Goal: Book appointment/travel/reservation

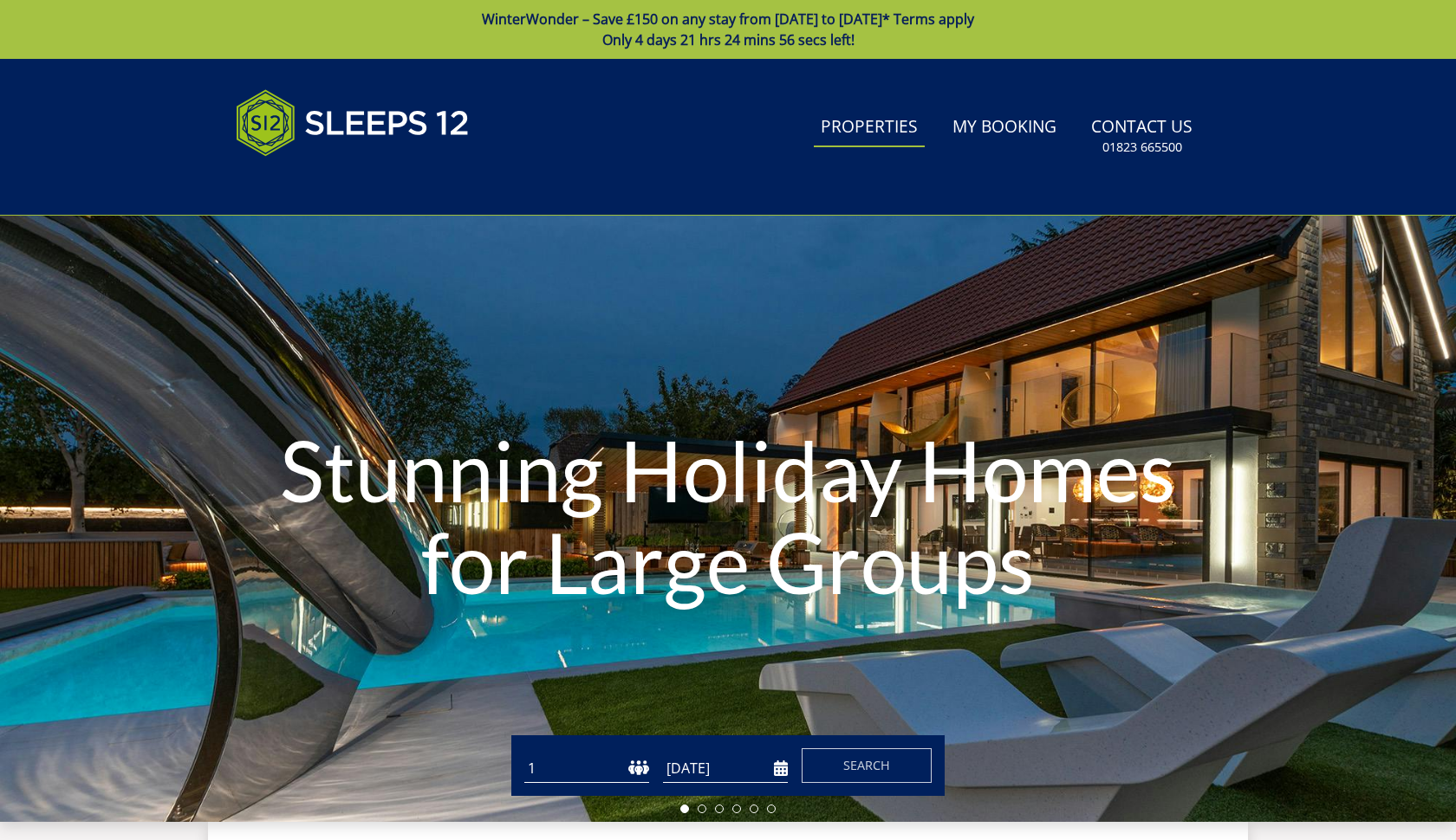
click at [901, 127] on link "Properties" at bounding box center [869, 128] width 111 height 39
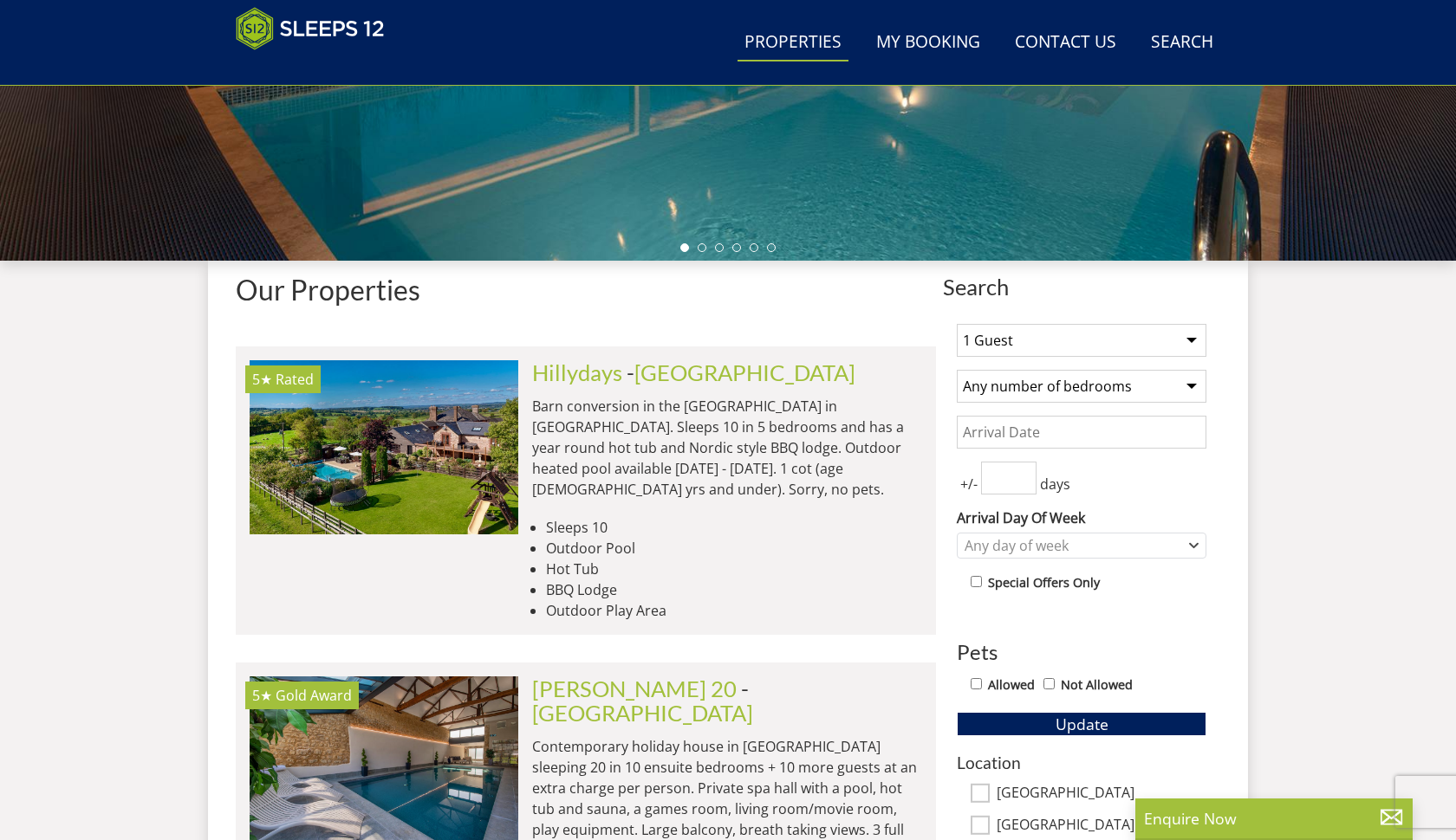
scroll to position [421, 0]
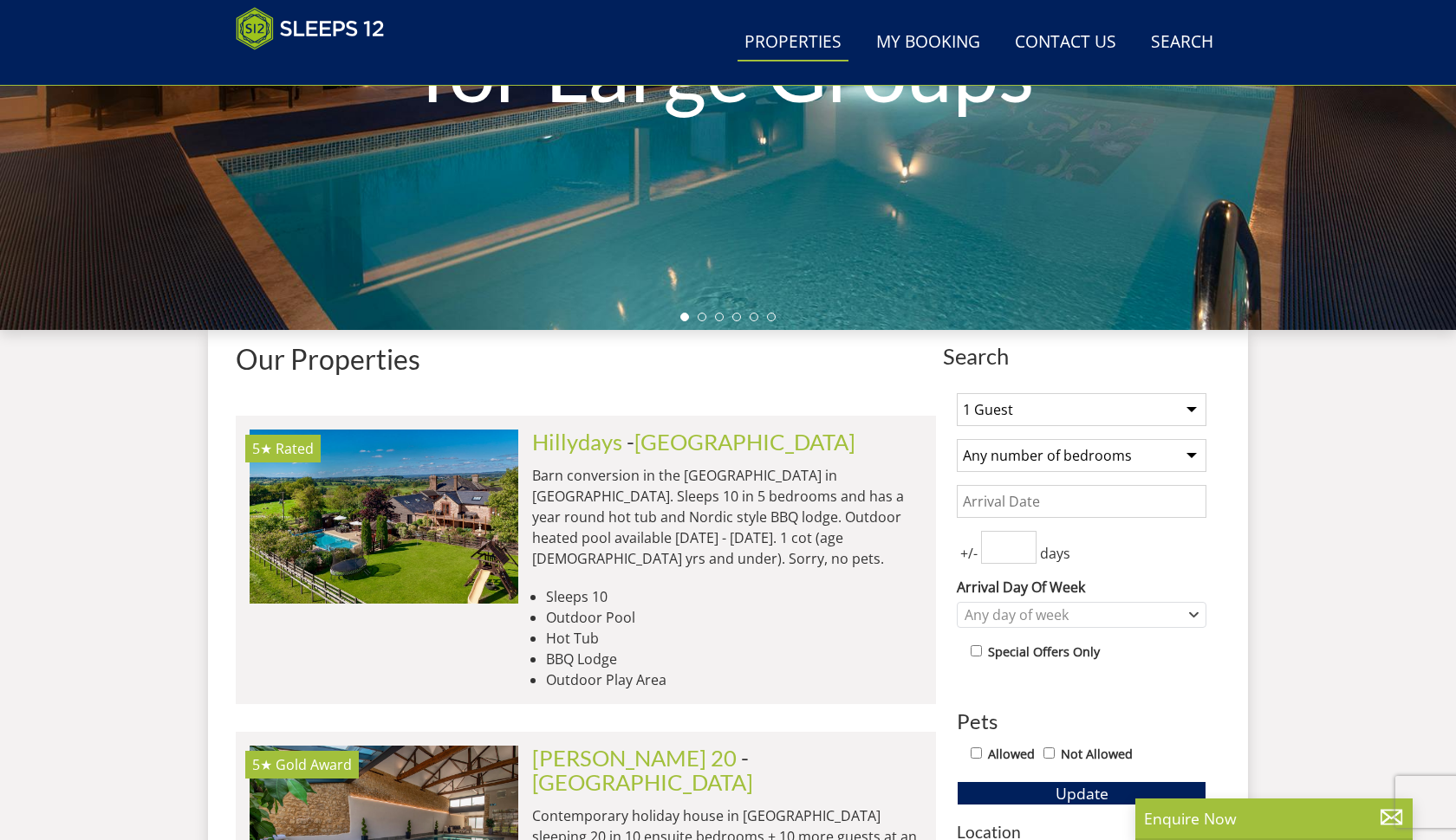
select select "14"
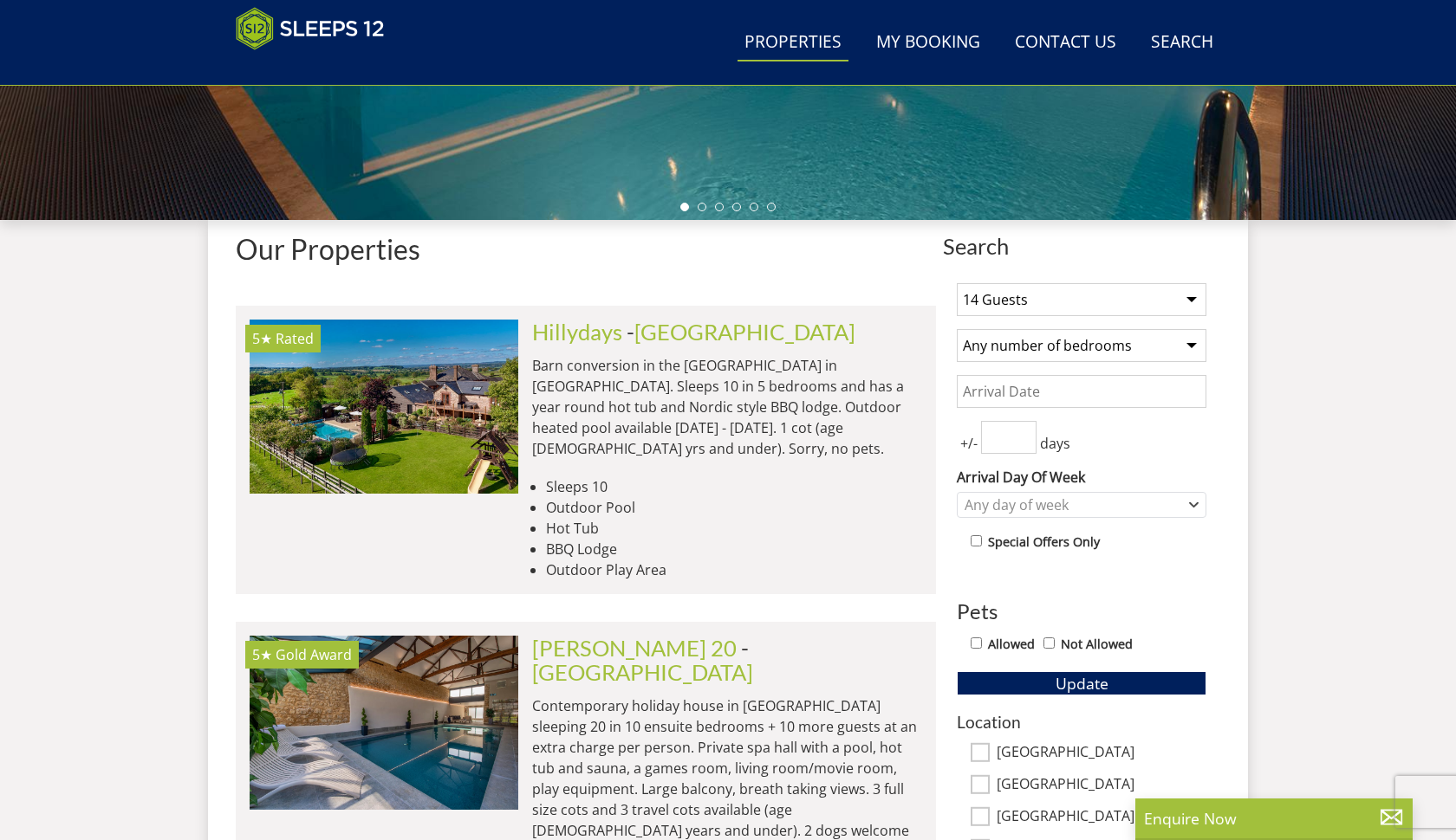
scroll to position [534, 0]
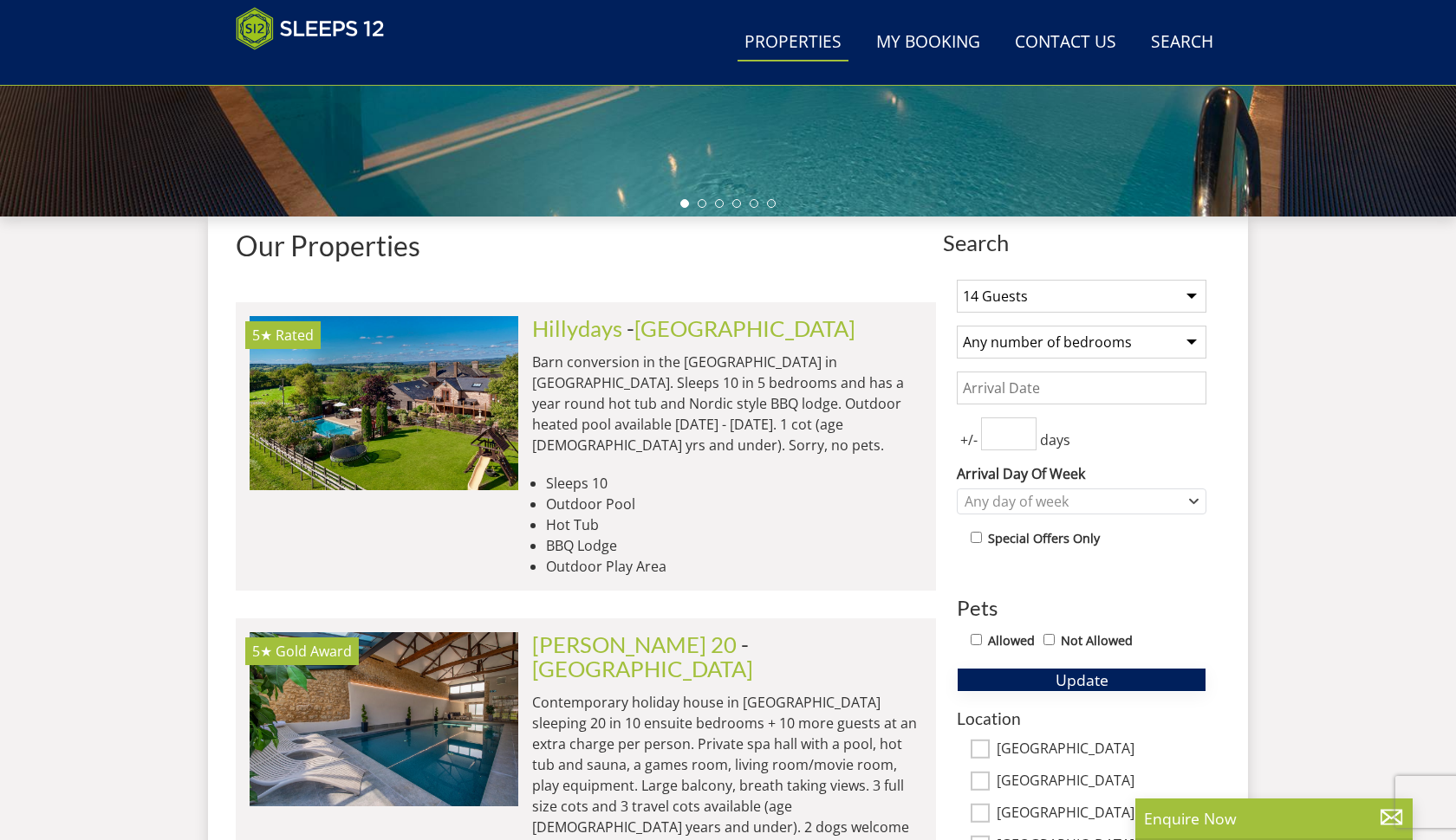
click at [1082, 680] on span "Update" at bounding box center [1082, 680] width 53 height 21
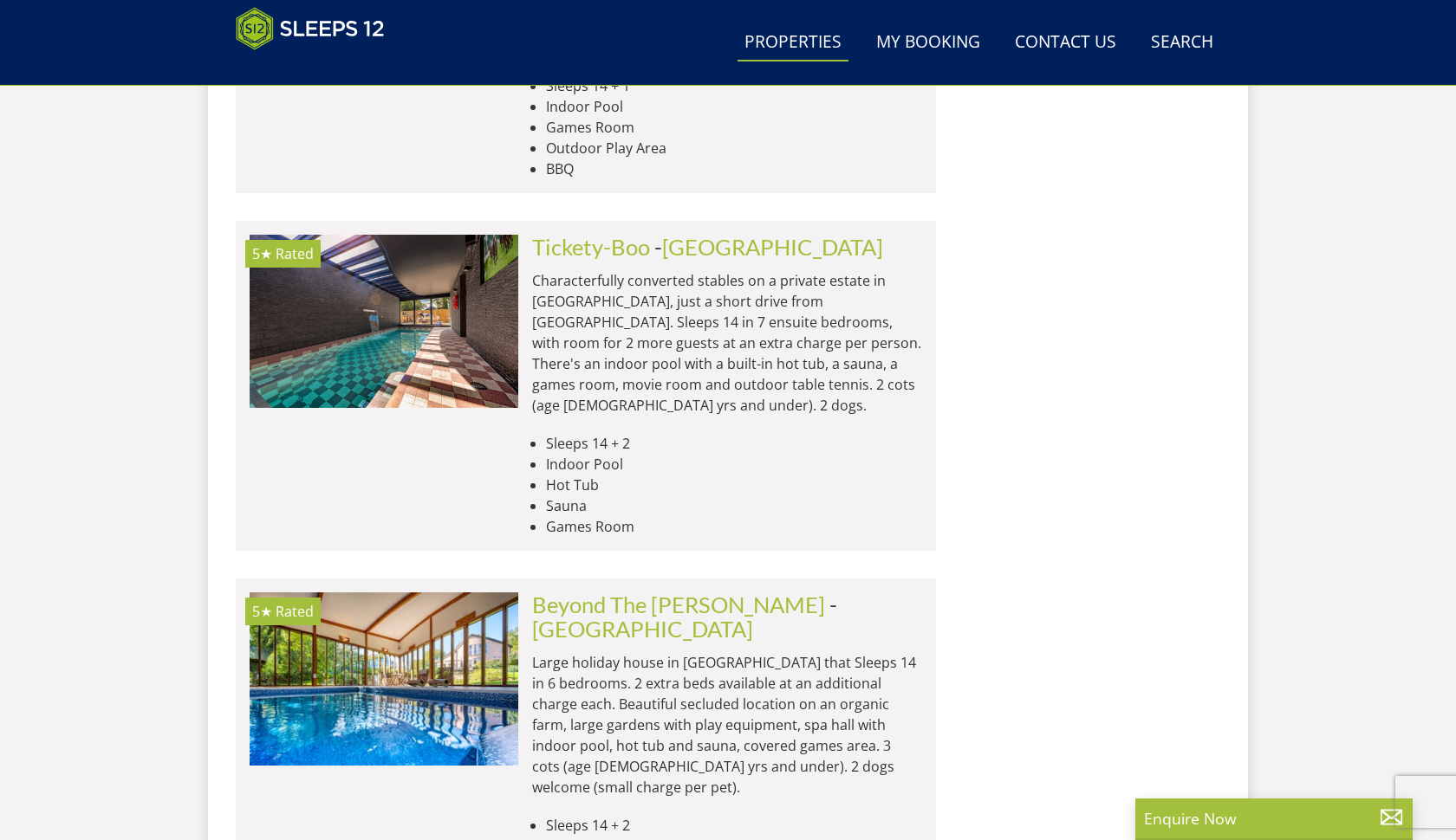
scroll to position [5671, 0]
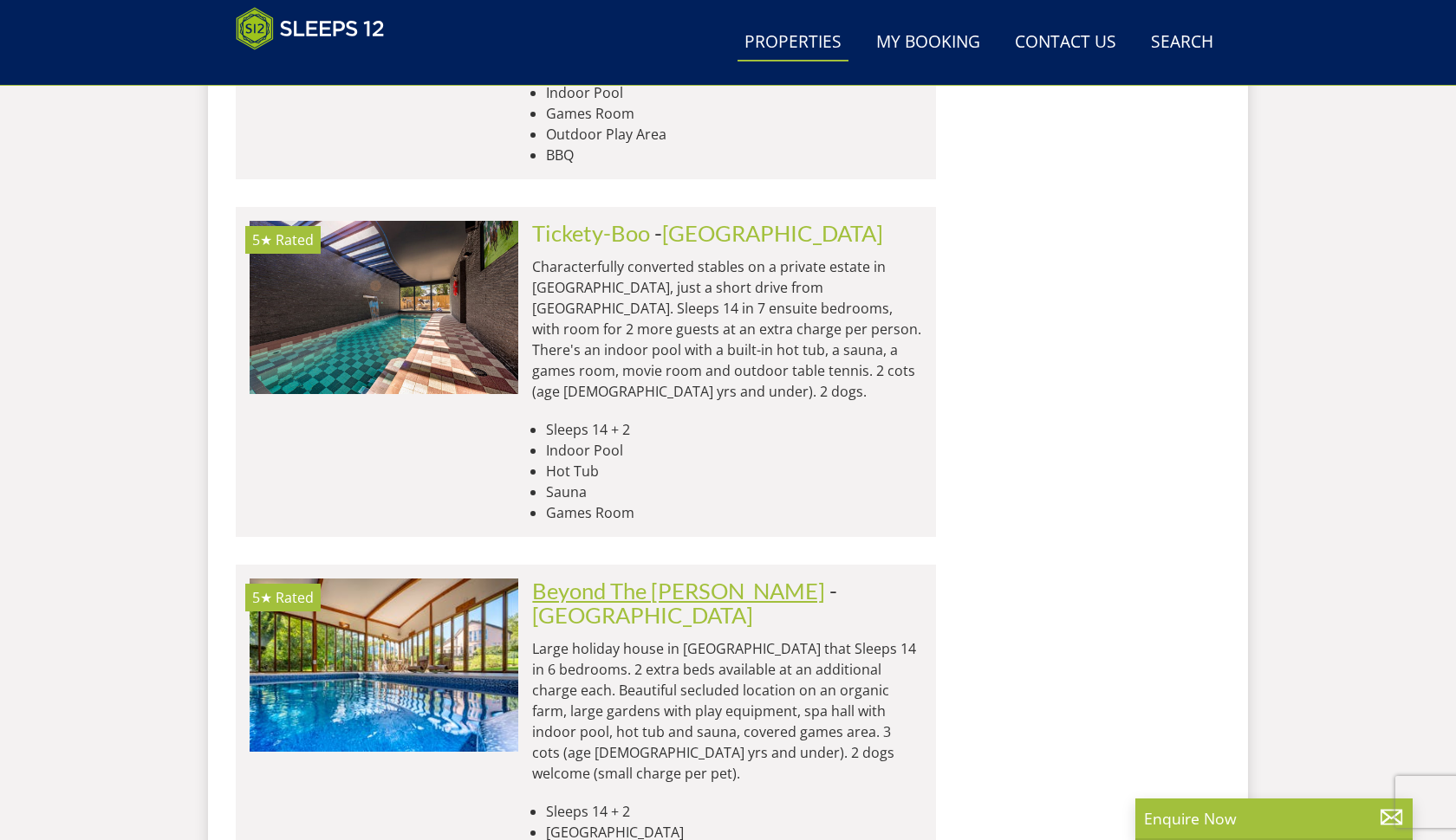
click at [624, 578] on link "Beyond The [PERSON_NAME]" at bounding box center [678, 591] width 293 height 26
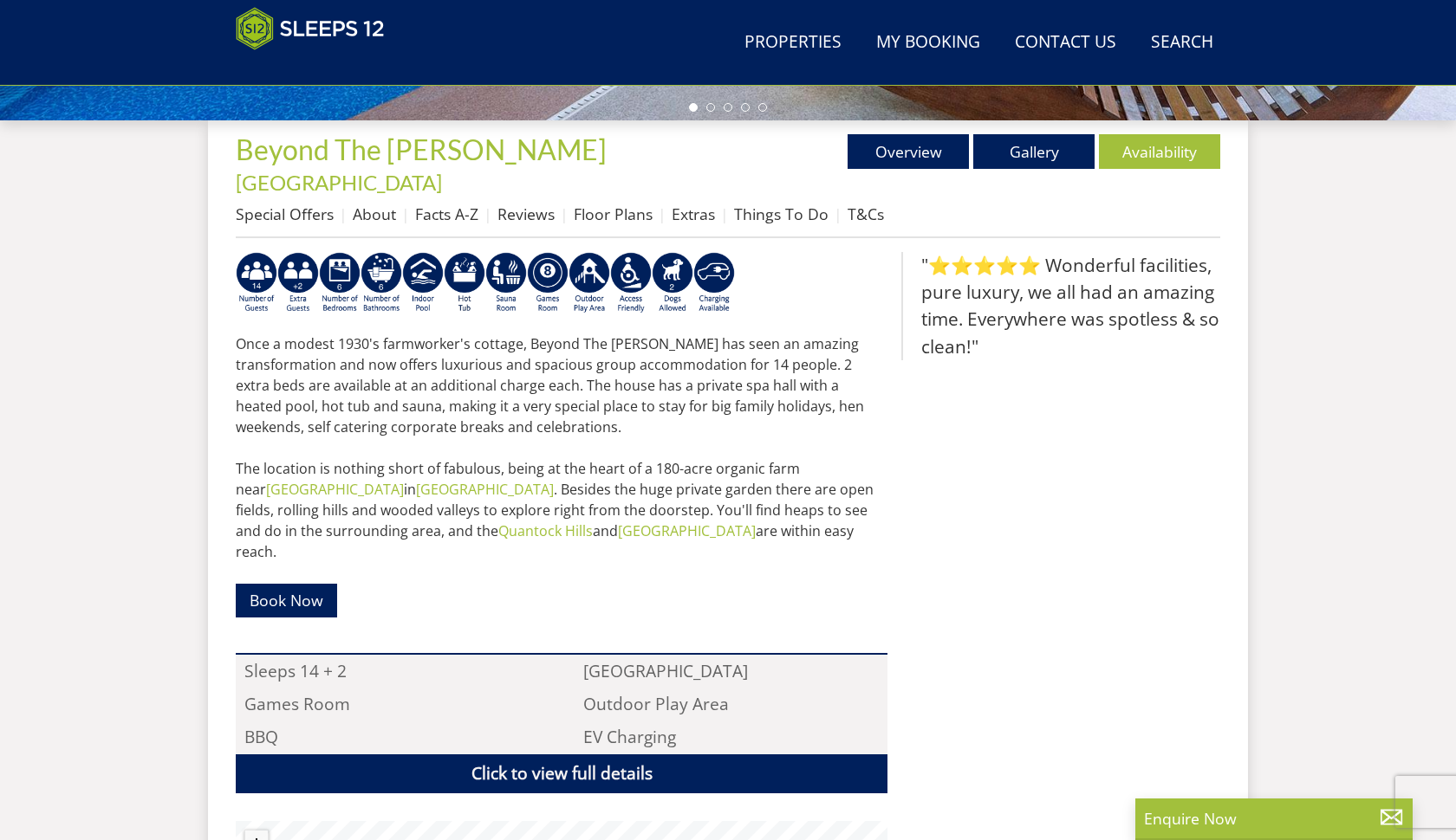
scroll to position [621, 0]
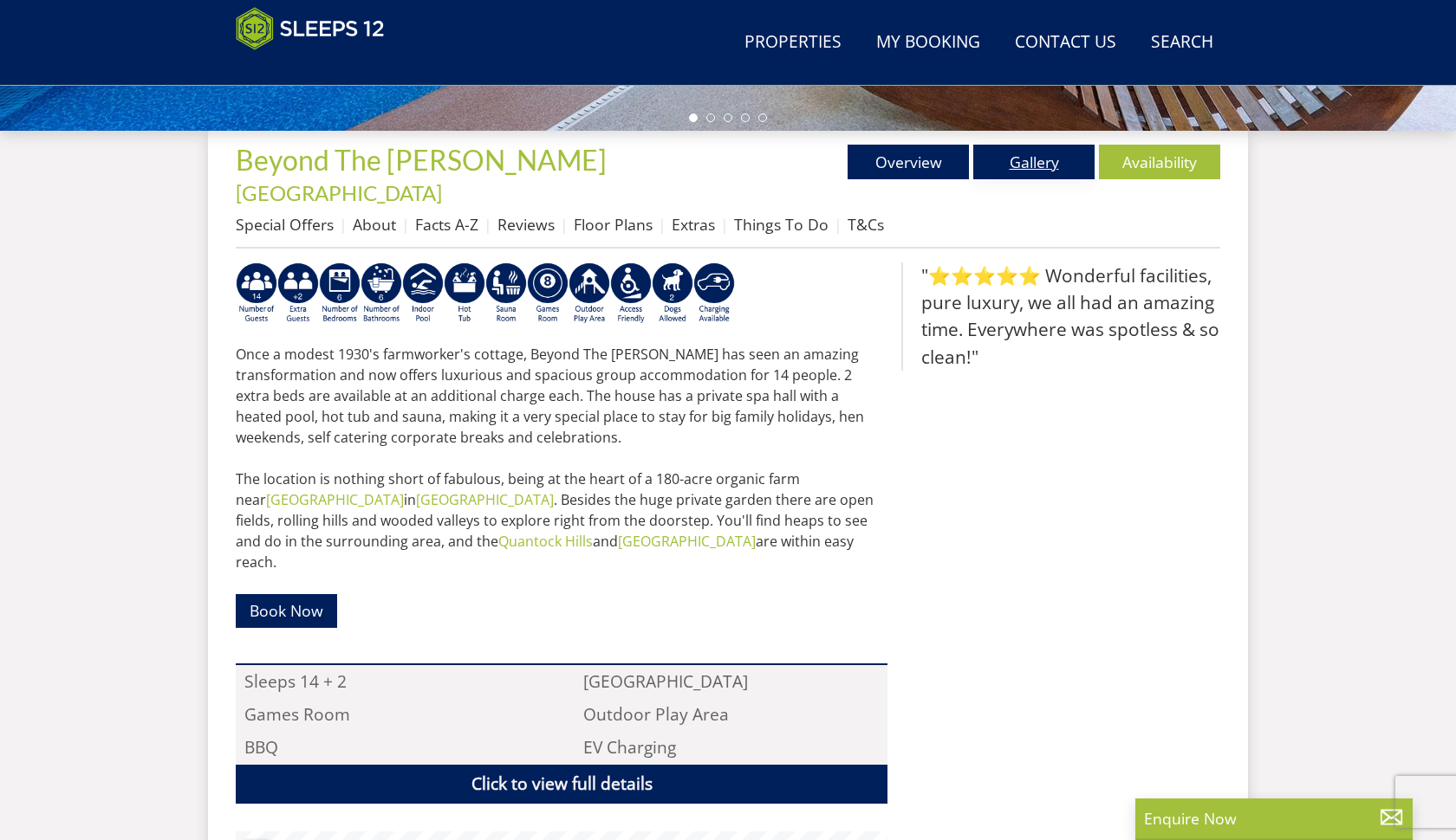
click at [1053, 164] on link "Gallery" at bounding box center [1033, 161] width 121 height 35
